Goal: Task Accomplishment & Management: Use online tool/utility

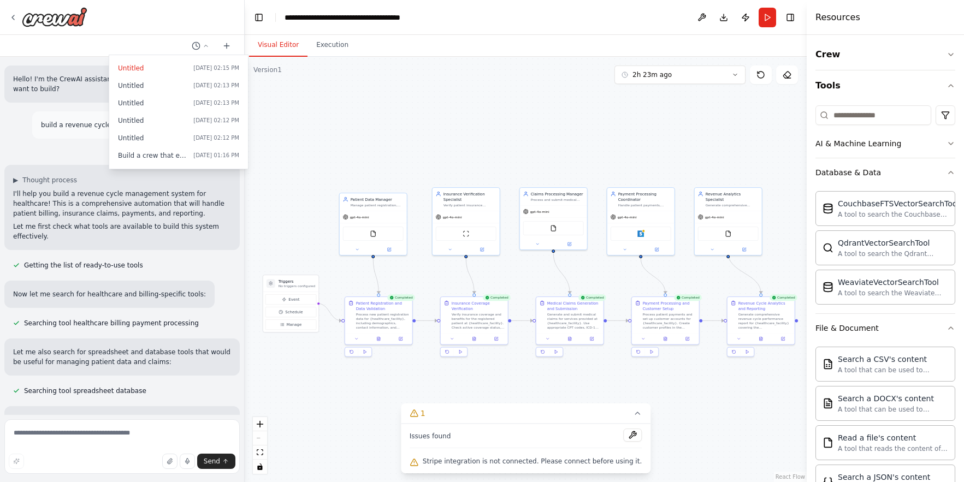
click at [283, 47] on button "Visual Editor" at bounding box center [278, 45] width 58 height 23
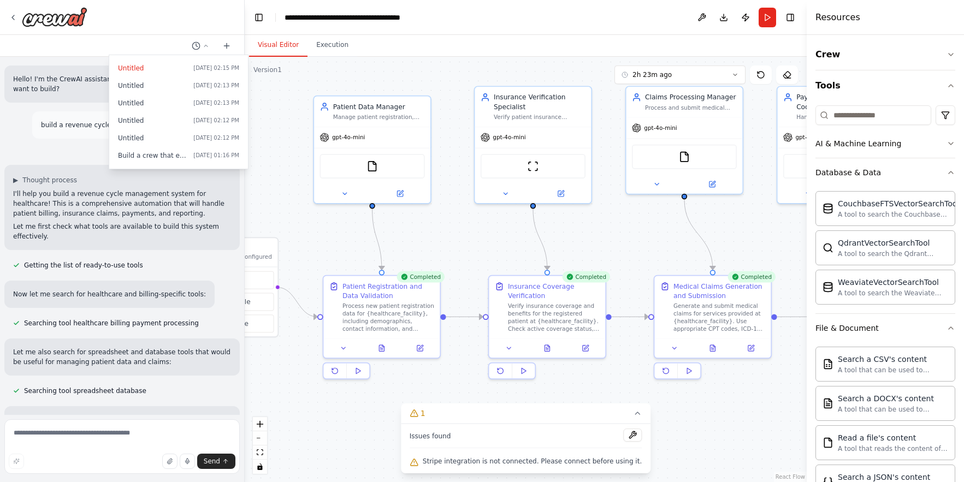
drag, startPoint x: 379, startPoint y: 262, endPoint x: 354, endPoint y: 244, distance: 30.0
click at [354, 244] on div ".deletable-edge-delete-btn { width: 20px; height: 20px; border: 0px solid #ffff…" at bounding box center [526, 270] width 562 height 426
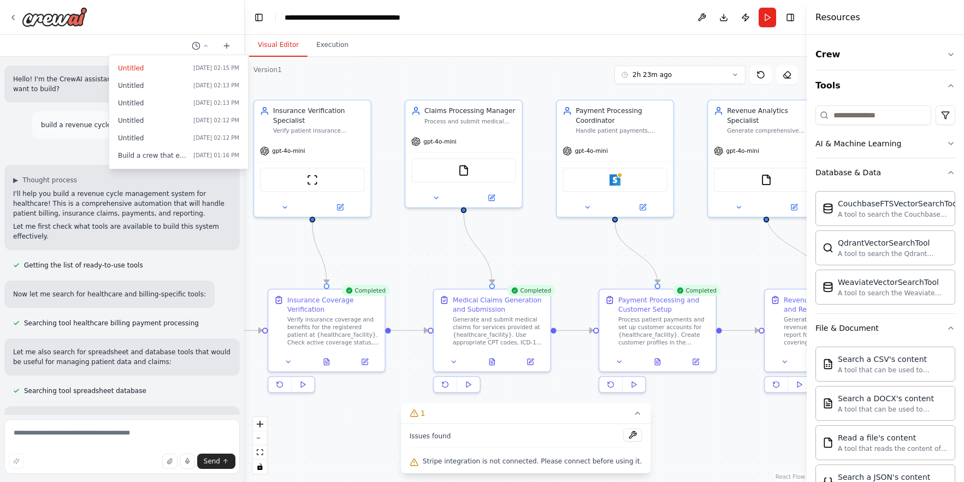
drag, startPoint x: 769, startPoint y: 232, endPoint x: 558, endPoint y: 224, distance: 211.0
click at [548, 246] on div ".deletable-edge-delete-btn { width: 20px; height: 20px; border: 0px solid #ffff…" at bounding box center [526, 270] width 562 height 426
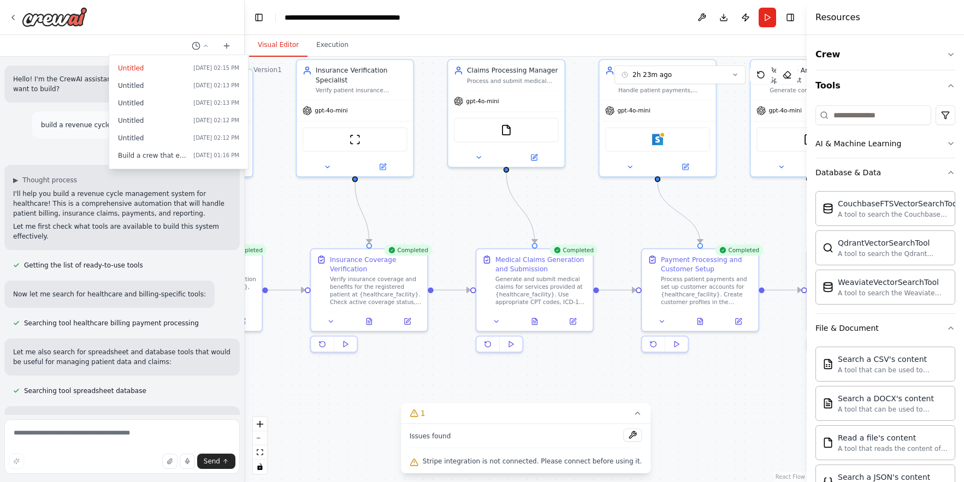
drag, startPoint x: 710, startPoint y: 243, endPoint x: 793, endPoint y: 202, distance: 93.1
click at [793, 202] on div ".deletable-edge-delete-btn { width: 20px; height: 20px; border: 0px solid #ffff…" at bounding box center [526, 270] width 562 height 426
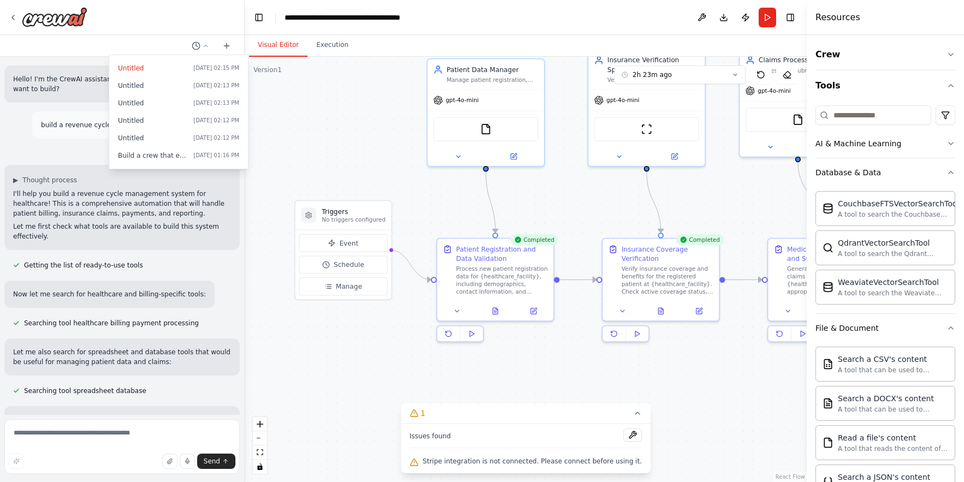
drag, startPoint x: 457, startPoint y: 205, endPoint x: 747, endPoint y: 193, distance: 290.8
click at [747, 193] on div ".deletable-edge-delete-btn { width: 20px; height: 20px; border: 0px solid #ffff…" at bounding box center [526, 270] width 562 height 426
click at [352, 267] on span "Schedule" at bounding box center [353, 263] width 31 height 9
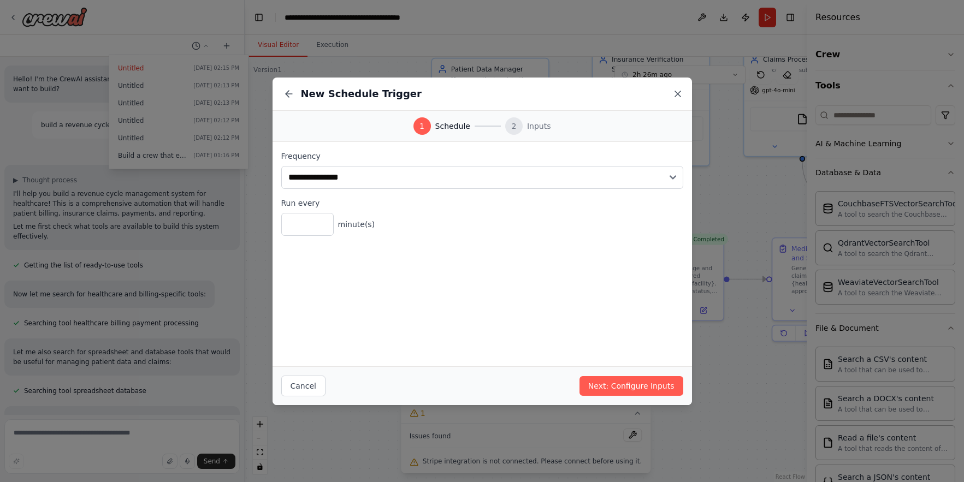
click at [678, 98] on icon at bounding box center [677, 93] width 11 height 11
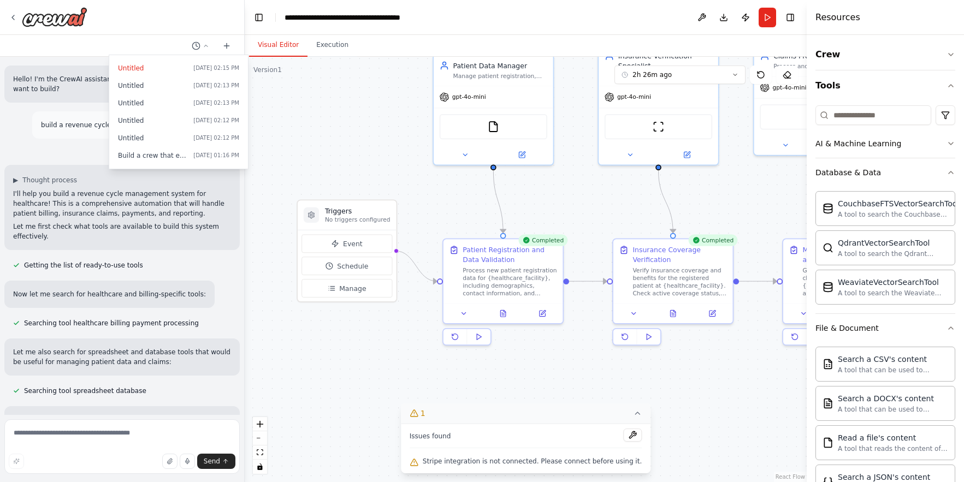
click at [635, 413] on icon at bounding box center [637, 413] width 4 height 2
click at [535, 461] on icon at bounding box center [533, 463] width 9 height 9
click at [384, 339] on div ".deletable-edge-delete-btn { width: 20px; height: 20px; border: 0px solid #ffff…" at bounding box center [526, 270] width 562 height 426
click at [314, 121] on div ".deletable-edge-delete-btn { width: 20px; height: 20px; border: 0px solid #ffff…" at bounding box center [526, 270] width 562 height 426
click at [144, 44] on div at bounding box center [122, 241] width 245 height 482
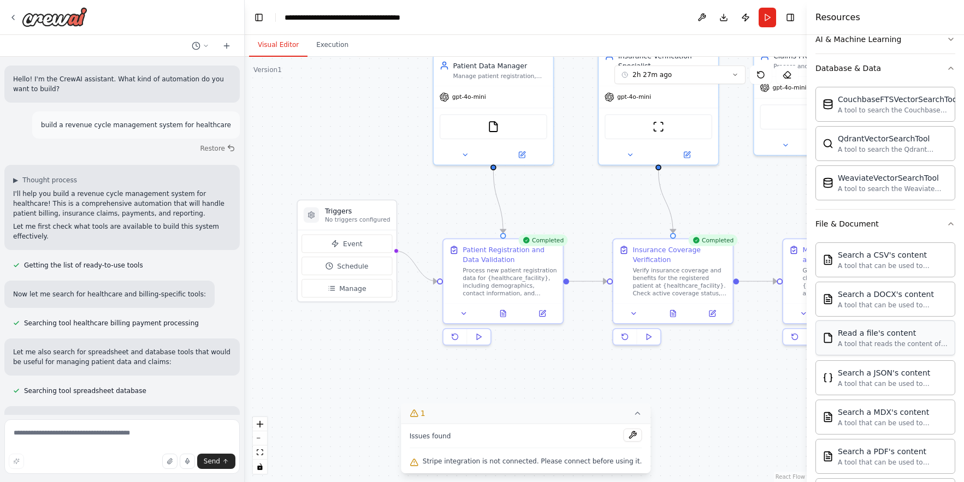
scroll to position [108, 0]
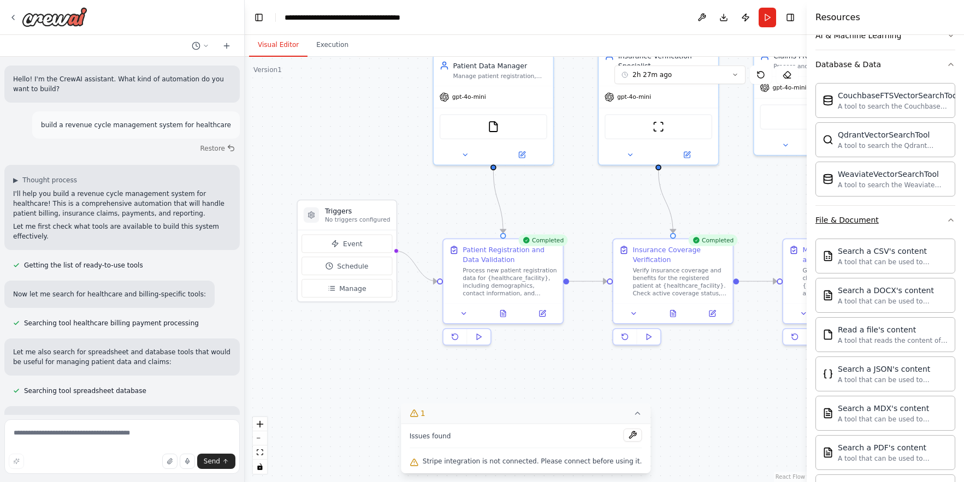
click at [954, 219] on icon "button" at bounding box center [951, 220] width 9 height 9
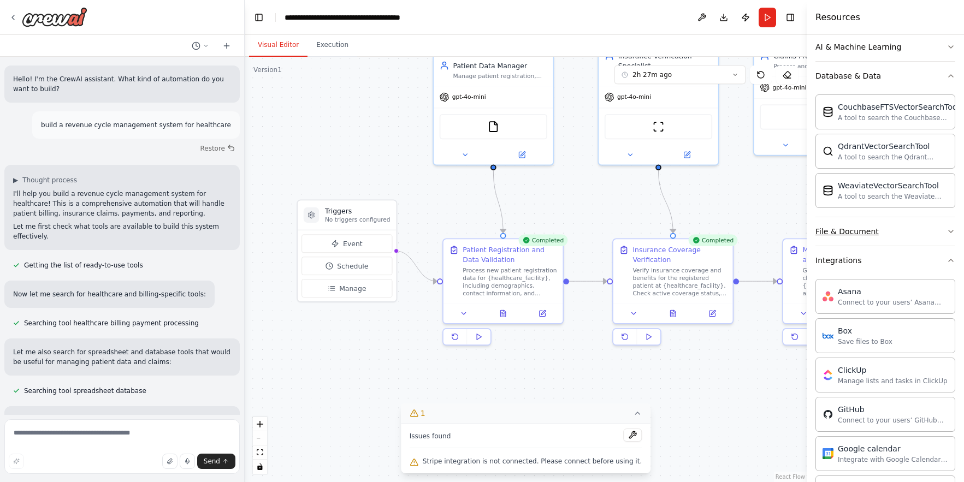
scroll to position [195, 0]
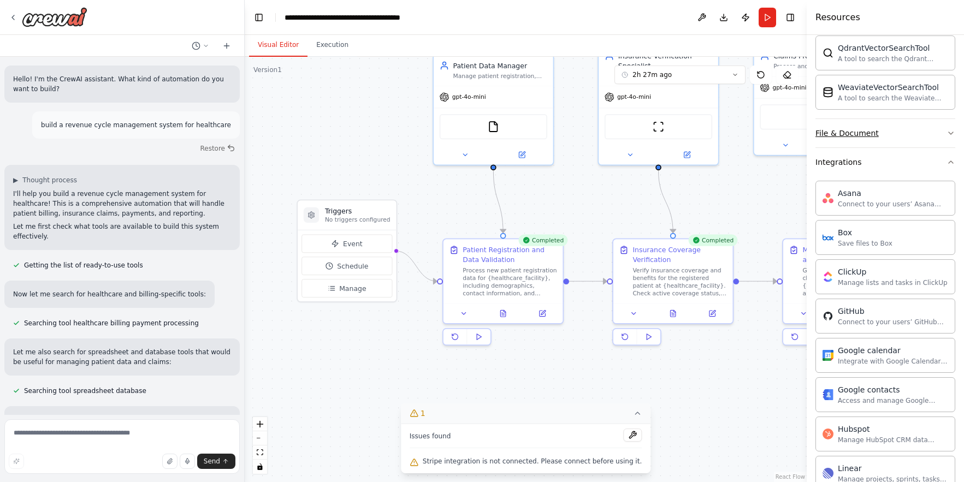
click at [947, 132] on icon "button" at bounding box center [951, 133] width 9 height 9
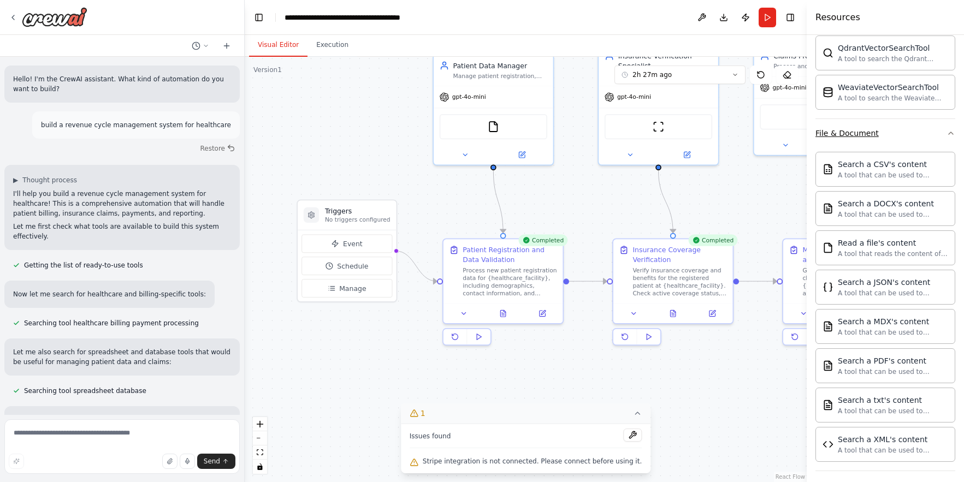
click at [947, 133] on icon "button" at bounding box center [951, 133] width 9 height 9
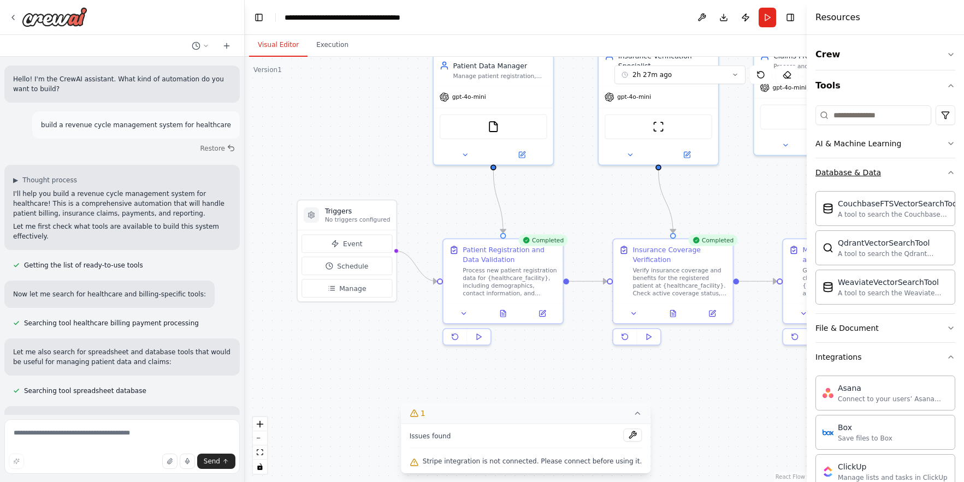
scroll to position [3, 0]
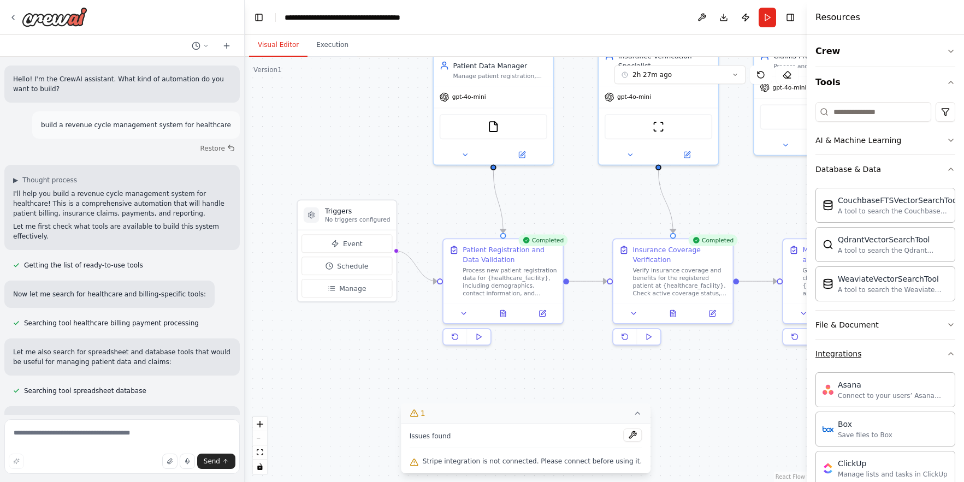
click at [952, 356] on icon "button" at bounding box center [951, 354] width 9 height 9
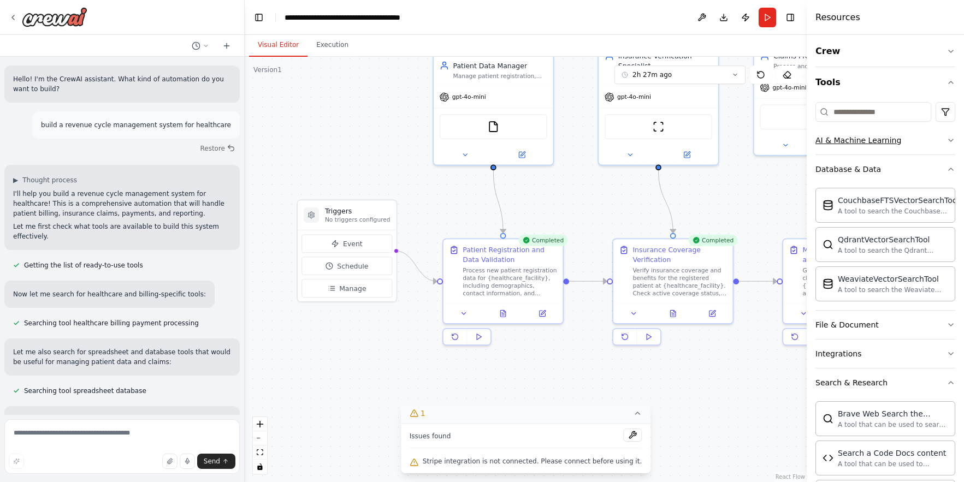
click at [949, 138] on icon "button" at bounding box center [951, 140] width 9 height 9
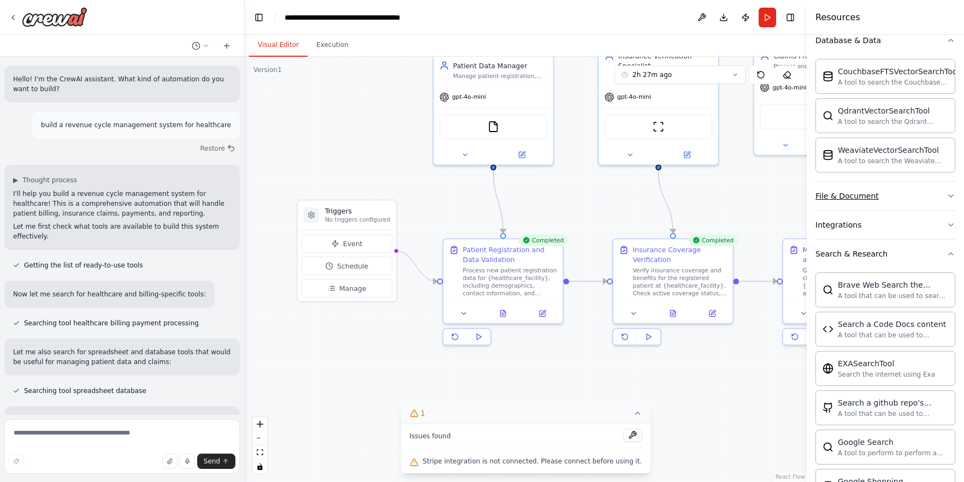
scroll to position [306, 0]
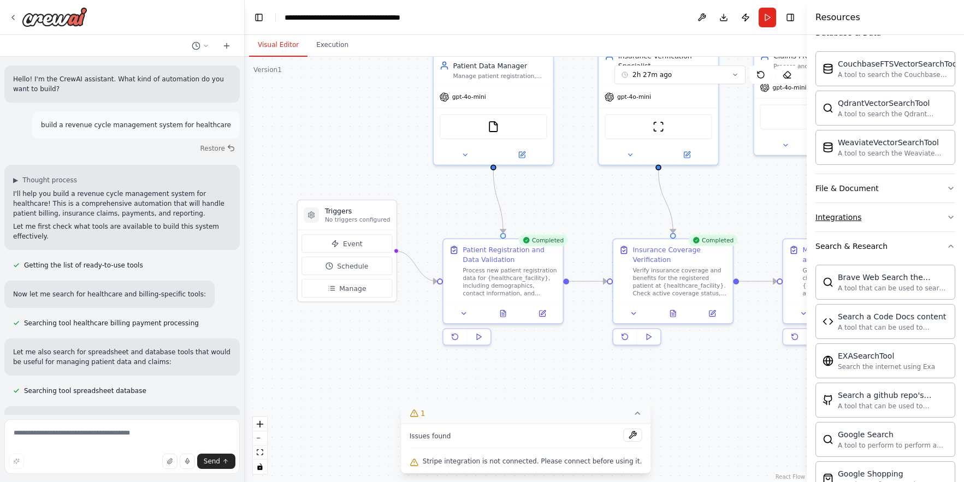
click at [952, 214] on icon "button" at bounding box center [951, 217] width 9 height 9
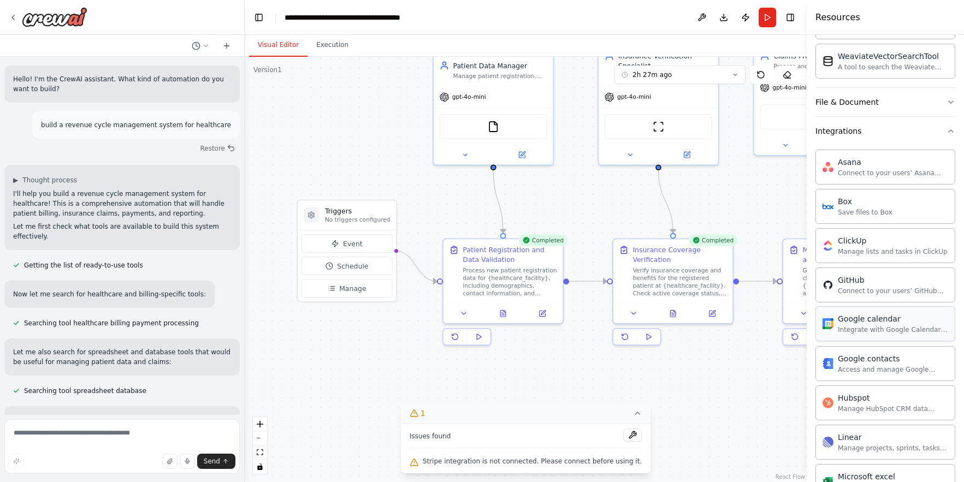
scroll to position [551, 0]
